Goal: Task Accomplishment & Management: Manage account settings

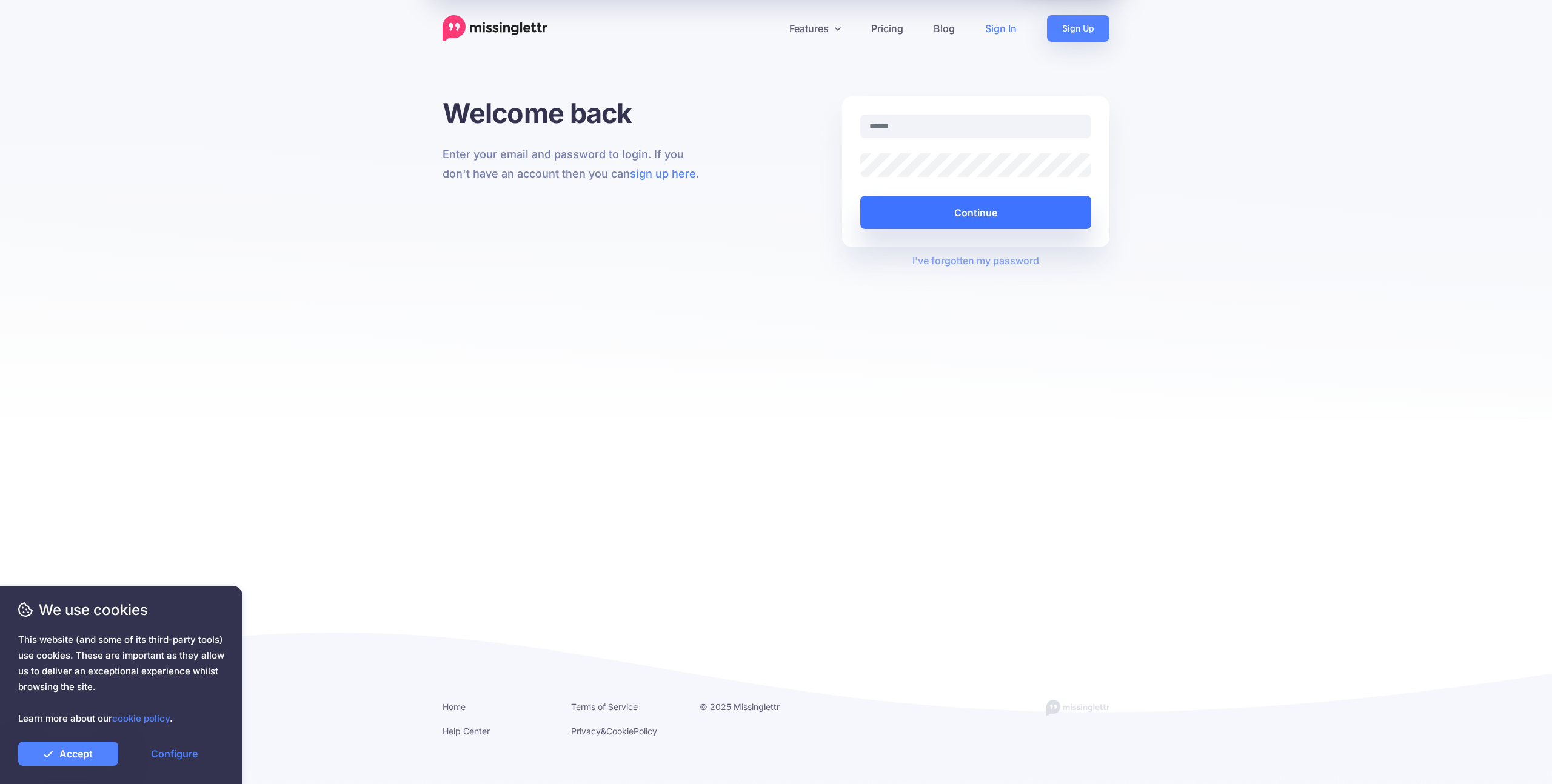
type input "**********"
click at [992, 214] on button "Continue" at bounding box center [976, 212] width 231 height 33
click at [110, 750] on link "Accept" at bounding box center [68, 754] width 100 height 24
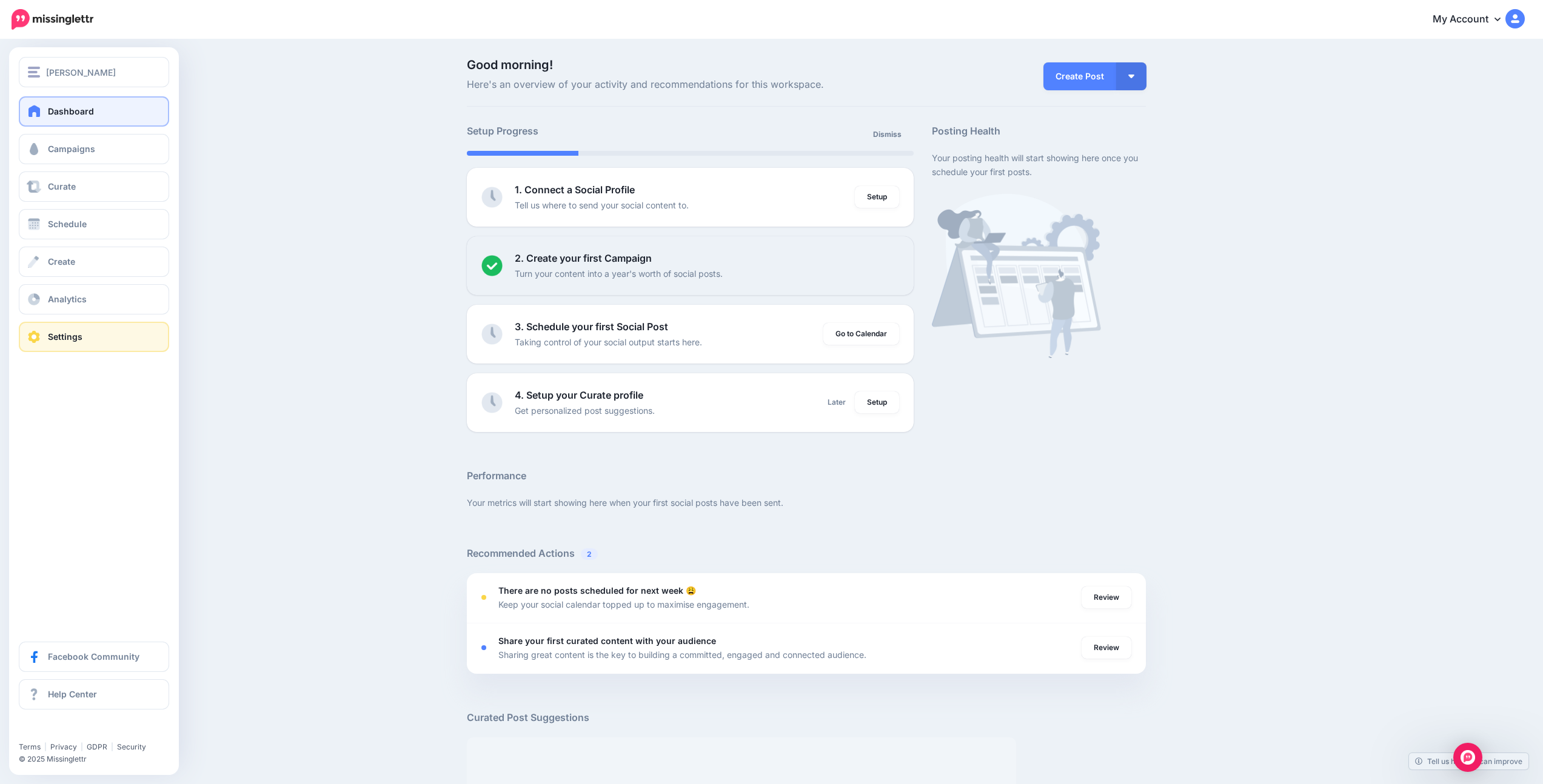
click at [49, 340] on span "Settings" at bounding box center [65, 337] width 34 height 10
